Goal: Transaction & Acquisition: Book appointment/travel/reservation

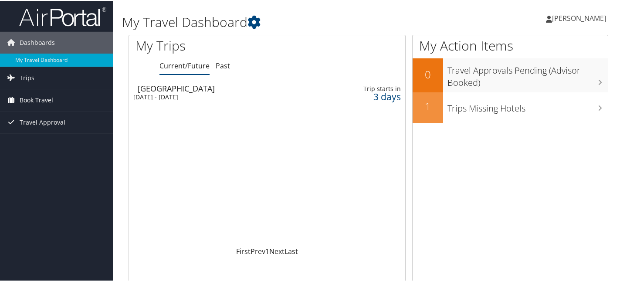
click at [43, 97] on span "Book Travel" at bounding box center [37, 99] width 34 height 22
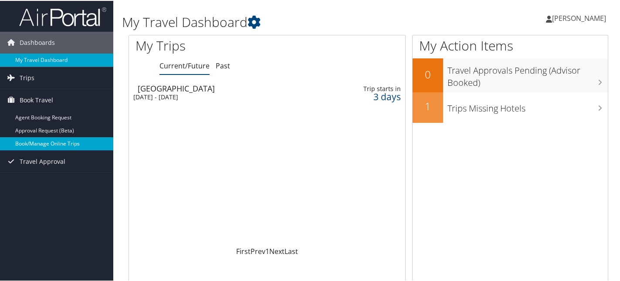
click at [55, 142] on link "Book/Manage Online Trips" at bounding box center [56, 142] width 113 height 13
